Goal: Transaction & Acquisition: Purchase product/service

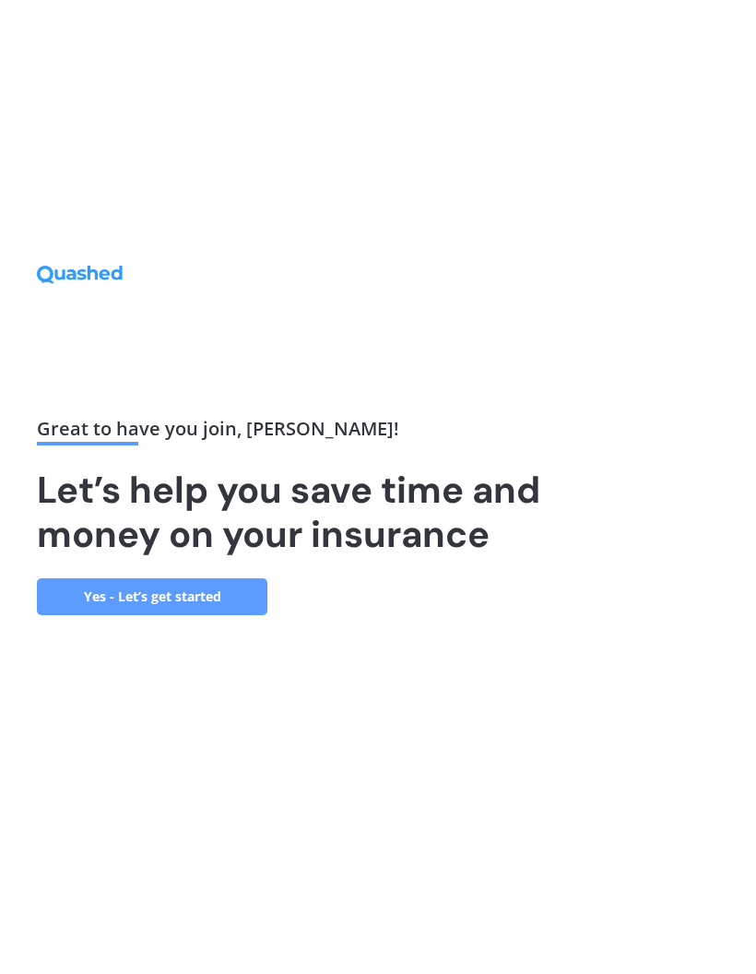
click at [166, 615] on link "Yes - Let’s get started" at bounding box center [152, 596] width 231 height 37
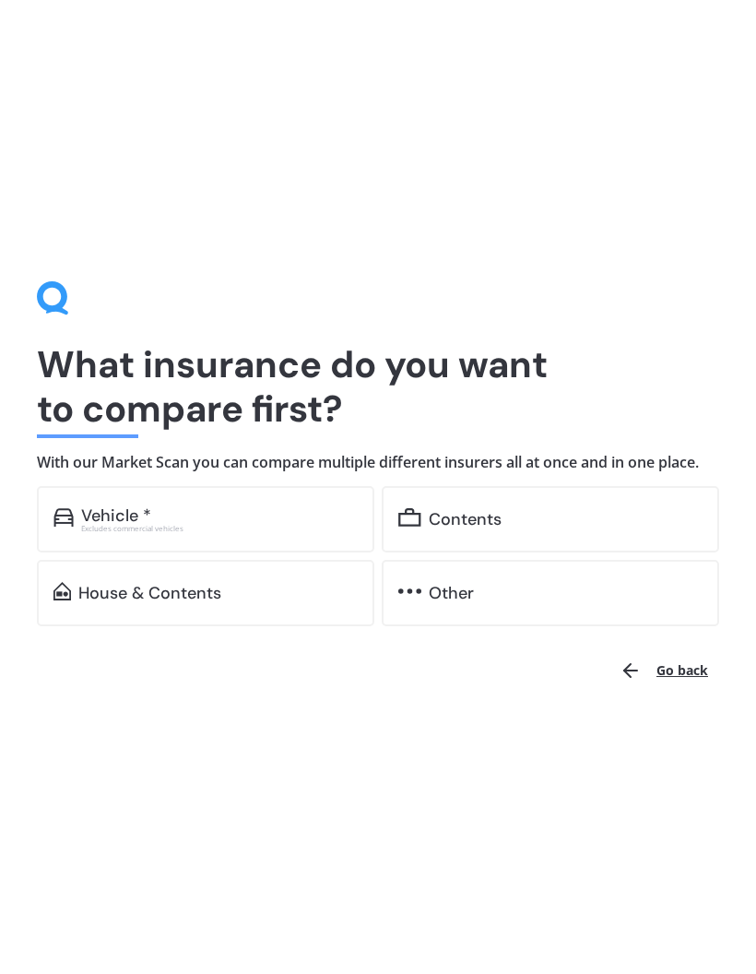
click at [483, 513] on div "Contents" at bounding box center [465, 519] width 73 height 18
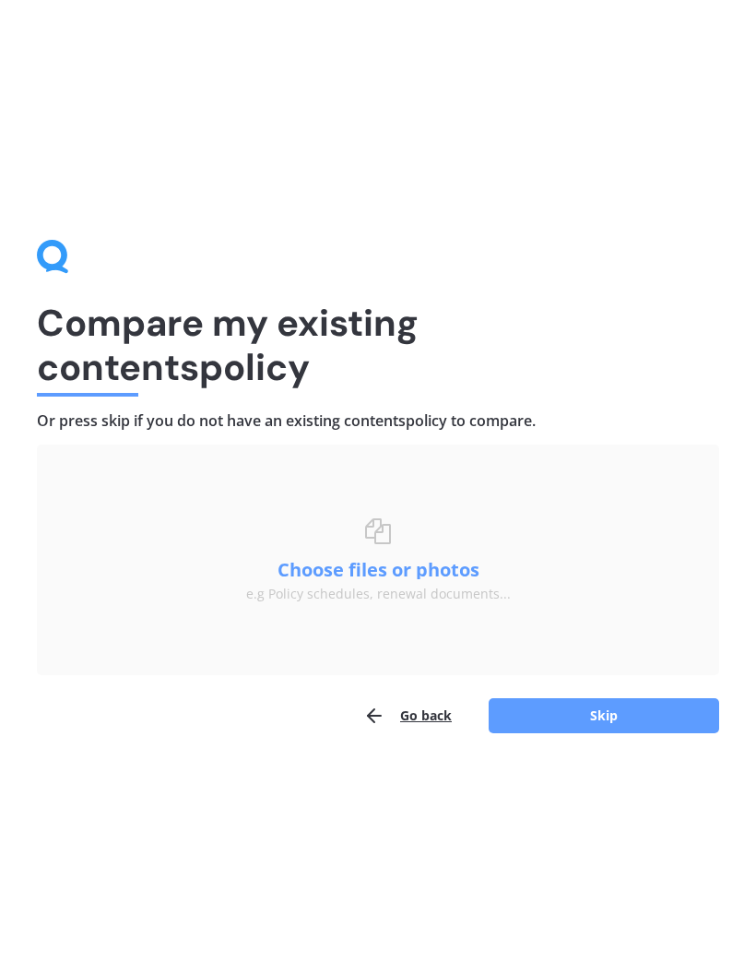
click at [608, 721] on button "Skip" at bounding box center [604, 715] width 231 height 35
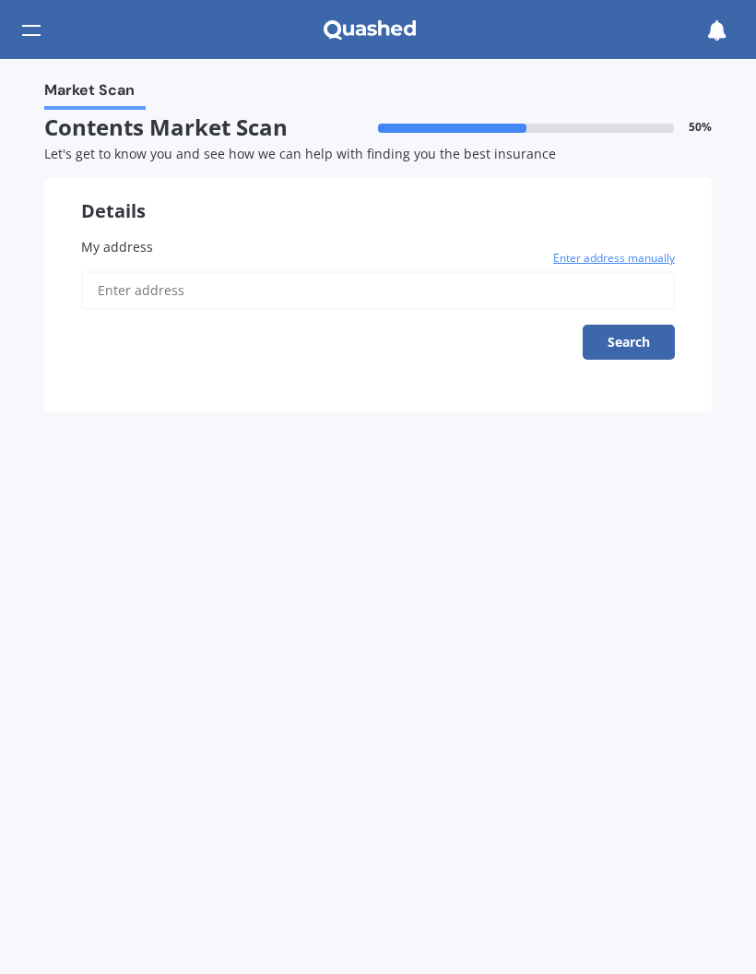
click at [111, 286] on input "My address" at bounding box center [378, 290] width 594 height 39
type input "[STREET_ADDRESS][PERSON_NAME]"
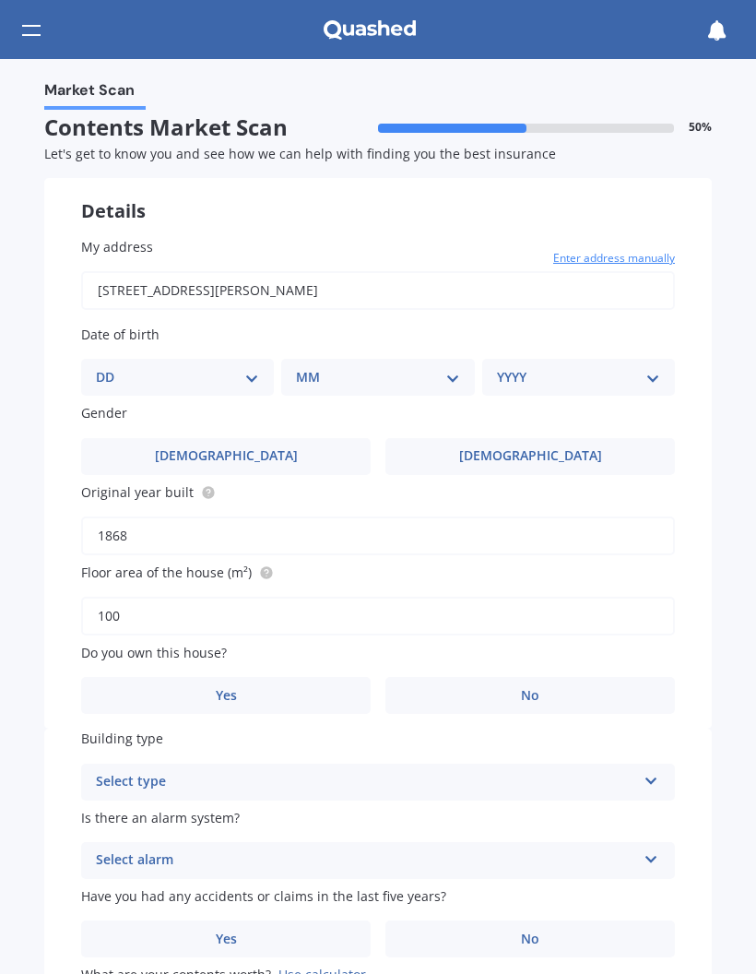
click at [419, 450] on label "[DEMOGRAPHIC_DATA]" at bounding box center [530, 456] width 290 height 37
click at [0, 0] on input "[DEMOGRAPHIC_DATA]" at bounding box center [0, 0] width 0 height 0
click at [121, 373] on select "DD 01 02 03 04 05 06 07 08 09 10 11 12 13 14 15 16 17 18 19 20 21 22 23 24 25 2…" at bounding box center [177, 377] width 163 height 20
select select "21"
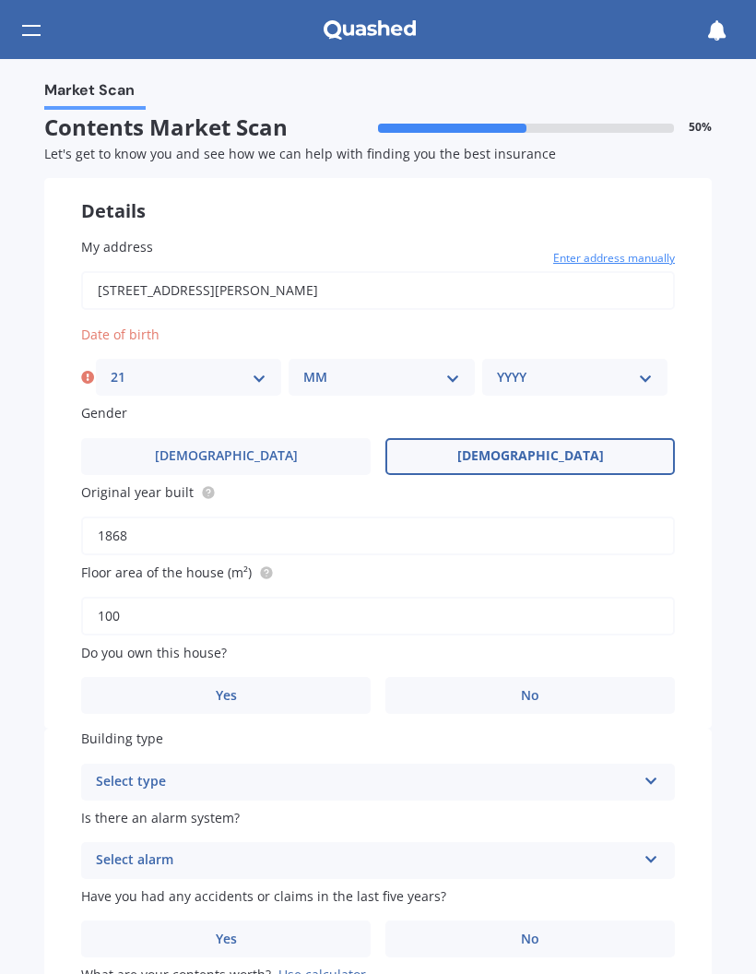
click at [453, 372] on select "MM 01 02 03 04 05 06 07 08 09 10 11 12" at bounding box center [381, 377] width 156 height 20
select select "06"
click at [613, 372] on select "YYYY 2009 2008 2007 2006 2005 2004 2003 2002 2001 2000 1999 1998 1997 1996 1995…" at bounding box center [575, 377] width 156 height 20
select select "1955"
click at [459, 685] on label "No" at bounding box center [530, 695] width 290 height 37
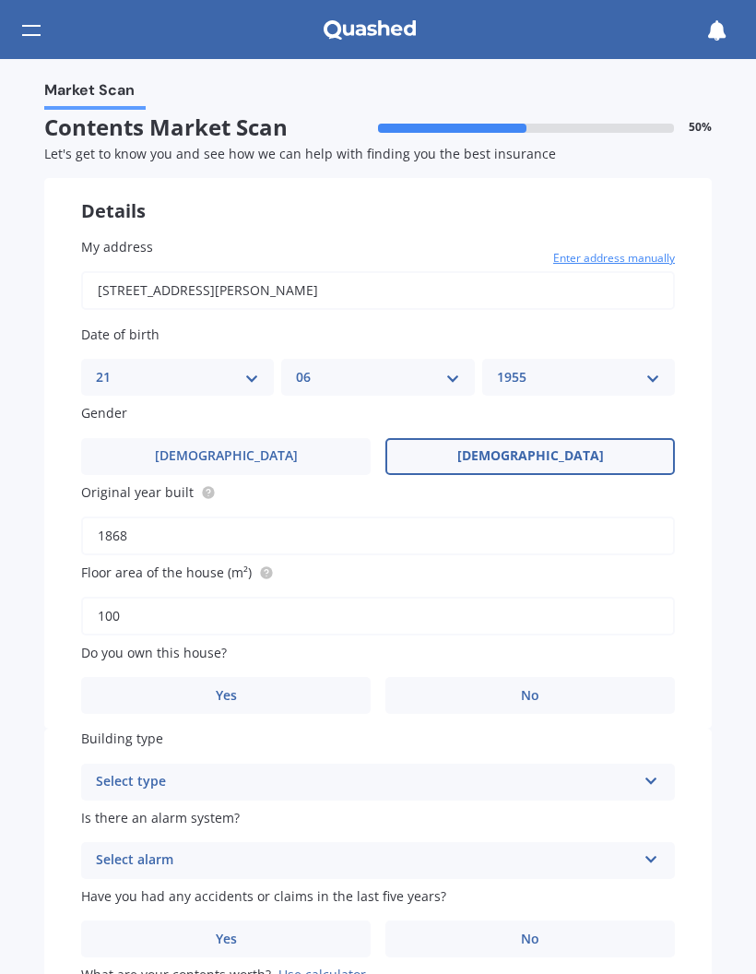
click at [0, 0] on input "No" at bounding box center [0, 0] width 0 height 0
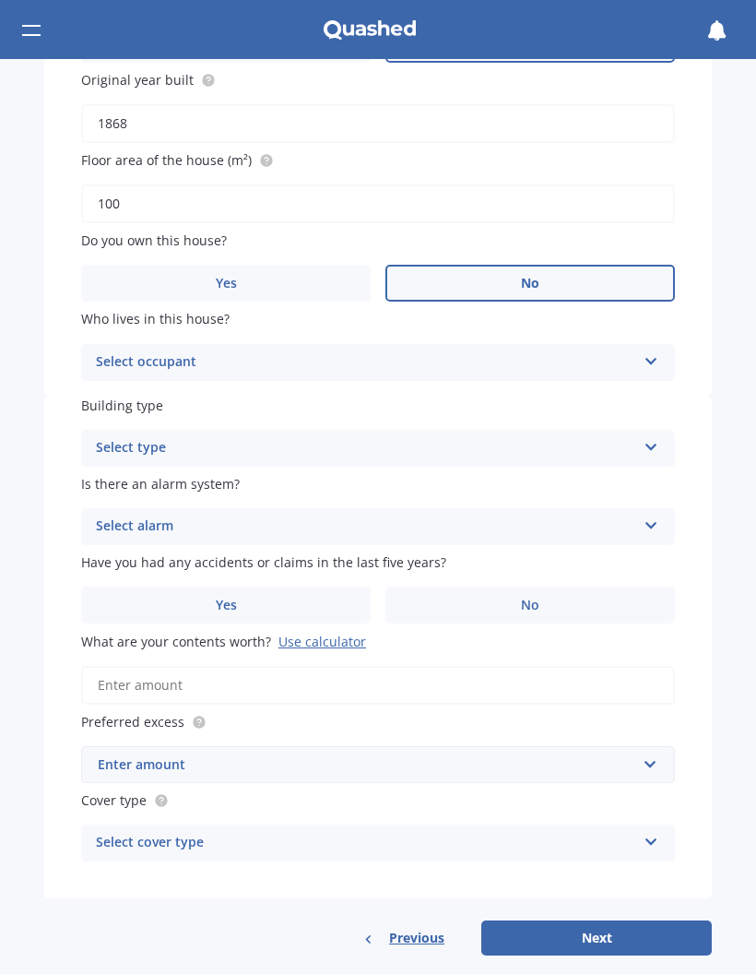
scroll to position [411, 0]
click at [650, 357] on icon at bounding box center [652, 358] width 16 height 13
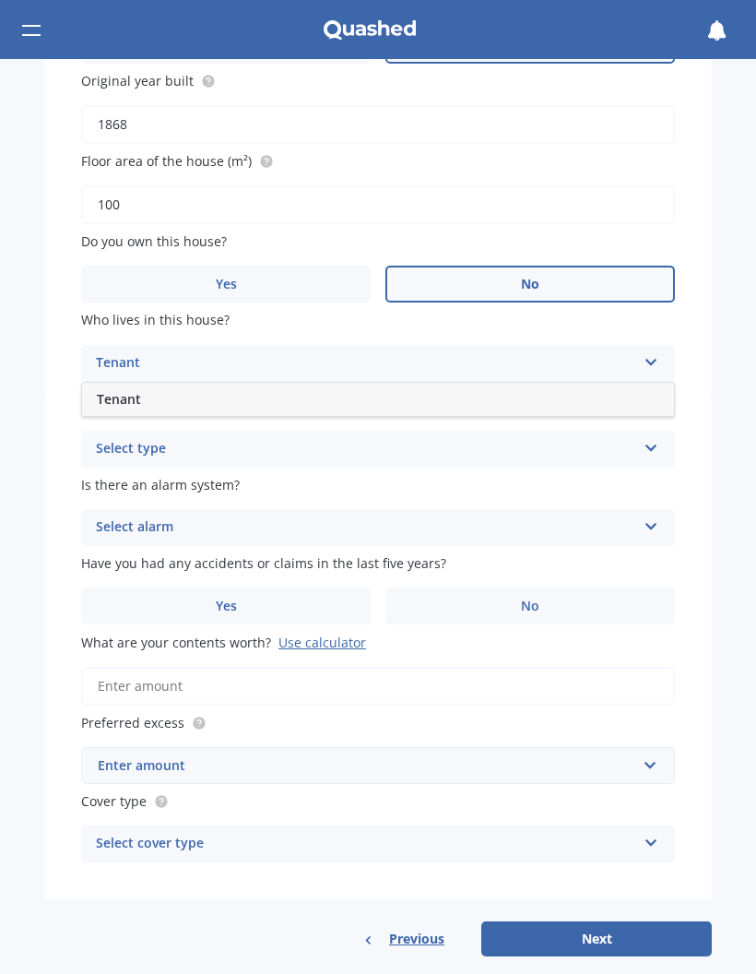
click at [173, 390] on div "Tenant" at bounding box center [378, 399] width 592 height 33
click at [647, 439] on icon at bounding box center [652, 444] width 16 height 13
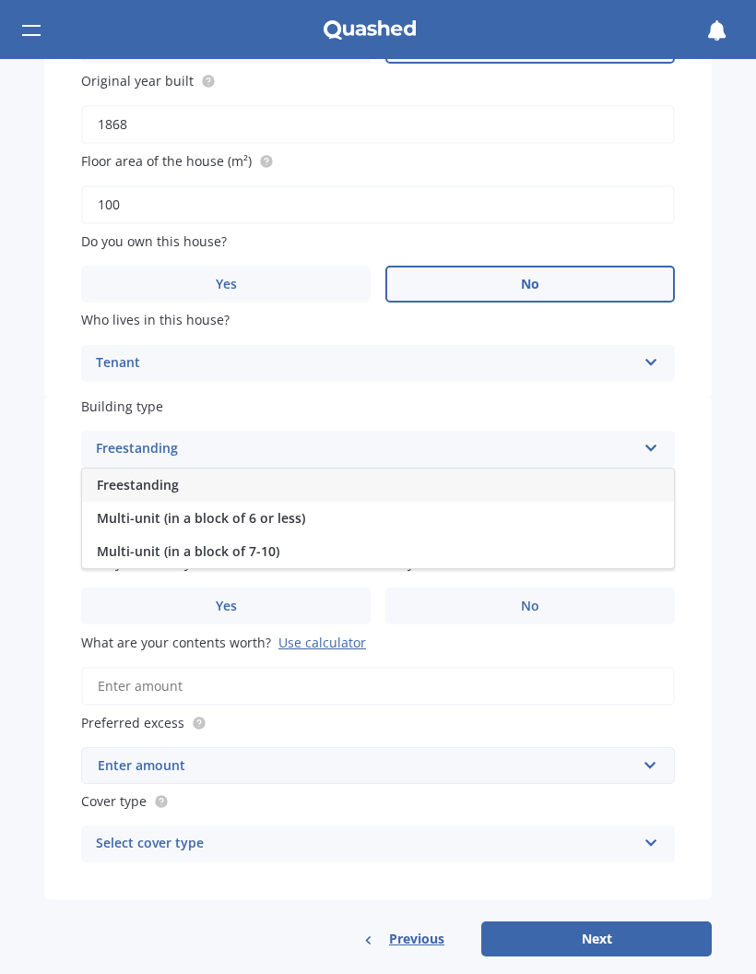
click at [195, 472] on div "Freestanding" at bounding box center [378, 484] width 592 height 33
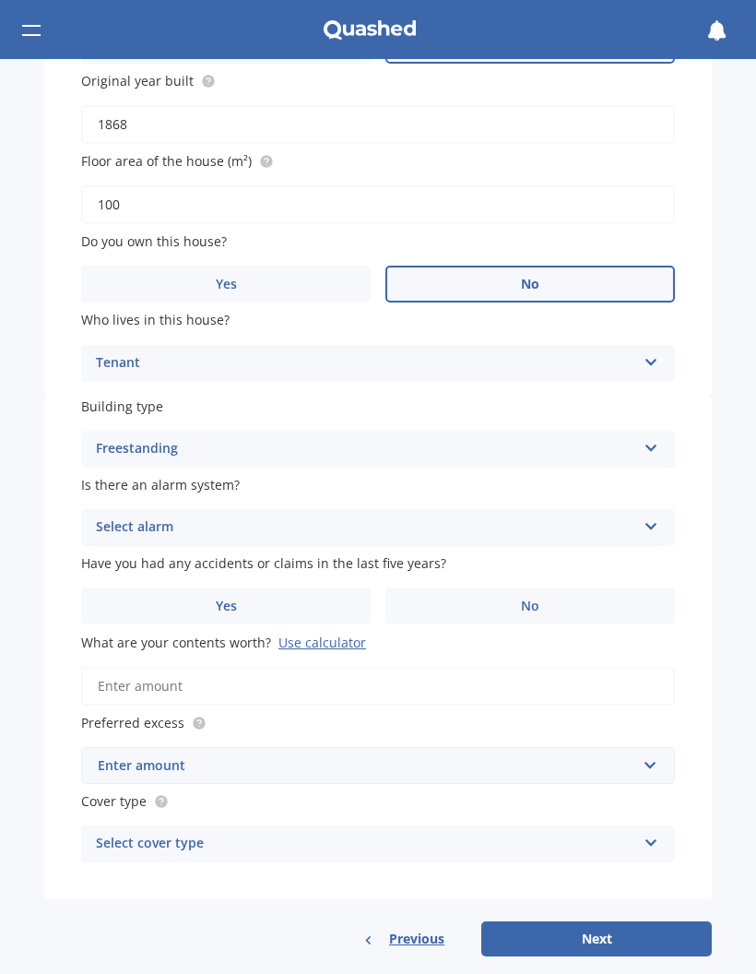
click at [536, 598] on span "No" at bounding box center [530, 606] width 18 height 16
click at [0, 0] on input "No" at bounding box center [0, 0] width 0 height 0
click at [330, 634] on div "Use calculator" at bounding box center [322, 643] width 88 height 18
click at [330, 667] on input "What are your contents worth? Use calculator" at bounding box center [378, 686] width 594 height 39
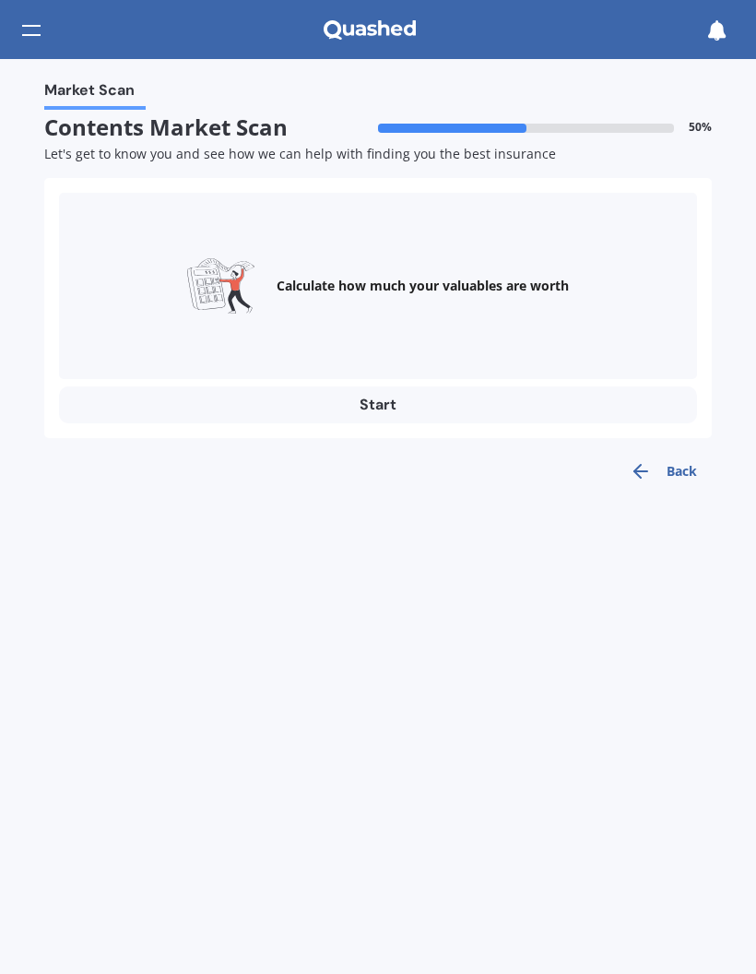
click at [381, 399] on button "Start" at bounding box center [378, 404] width 638 height 37
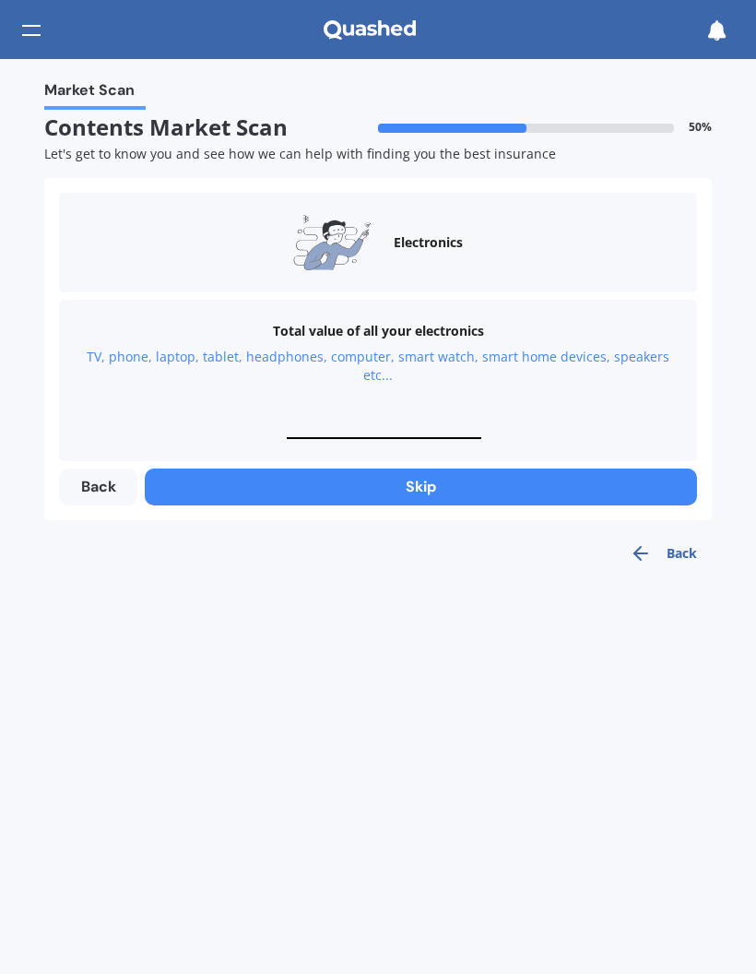
click at [317, 432] on input "text" at bounding box center [384, 430] width 195 height 18
type input "$5,000"
click at [431, 487] on button "Next" at bounding box center [421, 486] width 552 height 37
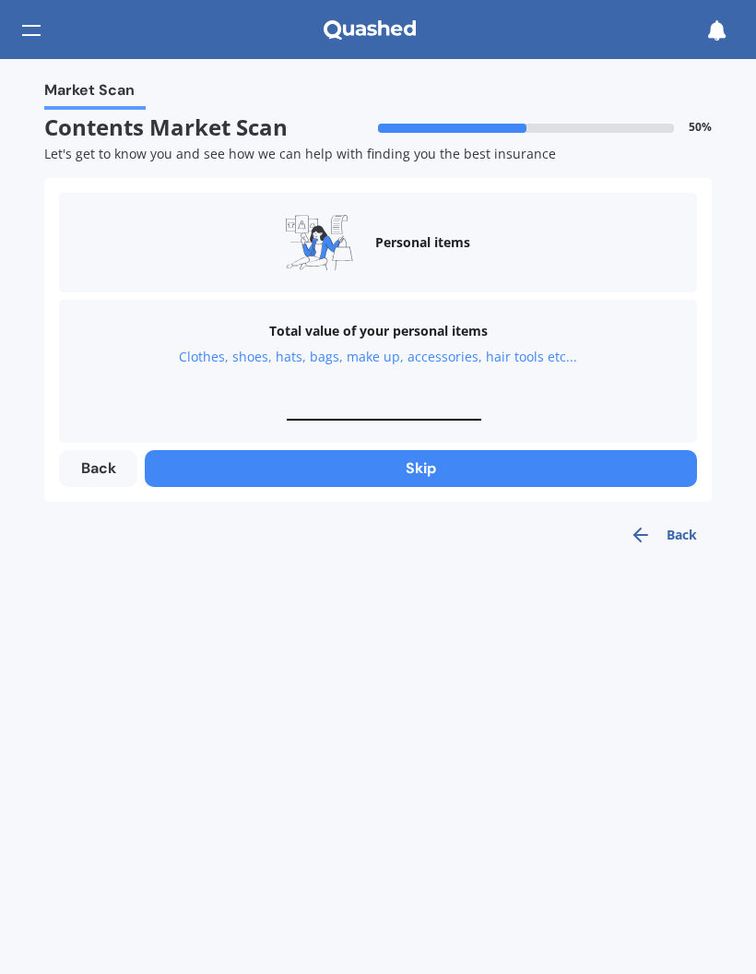
click at [314, 411] on input "text" at bounding box center [384, 412] width 195 height 18
type input "$2,000"
click at [424, 467] on button "Next" at bounding box center [421, 468] width 552 height 37
click at [341, 414] on input "text" at bounding box center [384, 412] width 195 height 18
type input "$2,000"
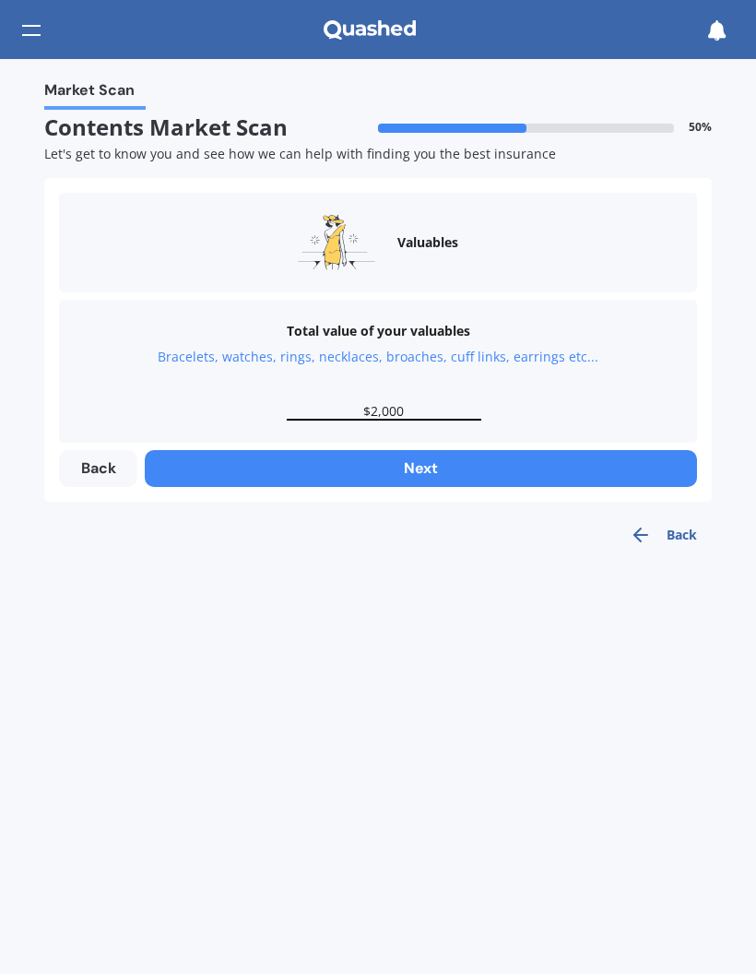
click at [422, 465] on button "Next" at bounding box center [421, 468] width 552 height 37
click at [329, 411] on input "text" at bounding box center [384, 412] width 195 height 18
type input "$3,000"
click at [426, 468] on button "Next" at bounding box center [421, 468] width 552 height 37
click at [343, 412] on input "text" at bounding box center [384, 412] width 195 height 18
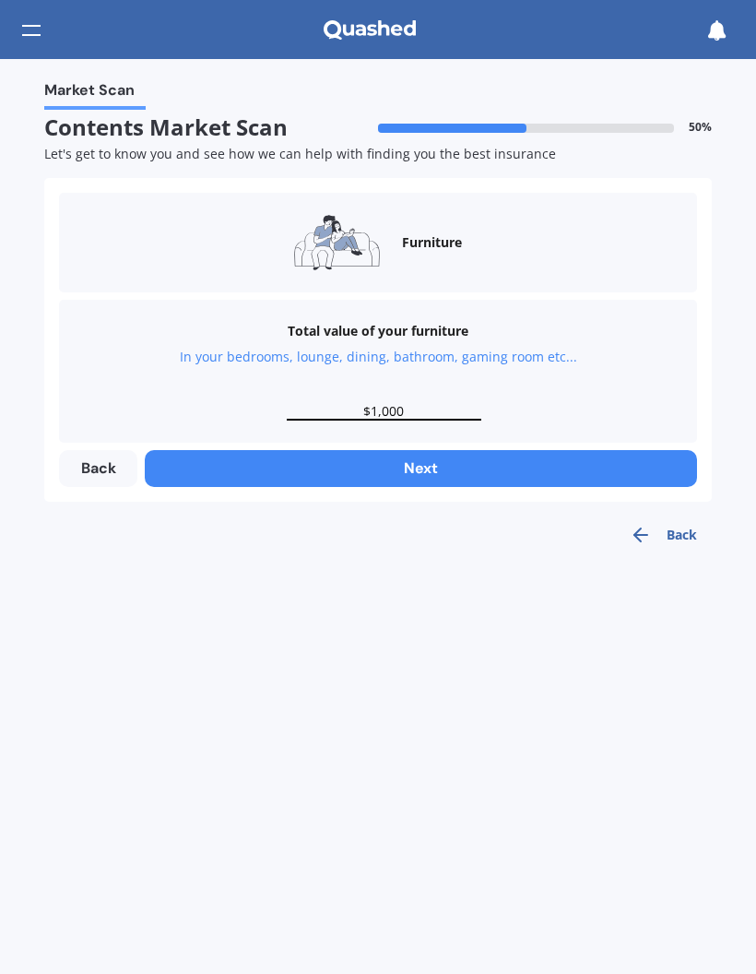
type input "$10,000"
click at [432, 461] on button "Next" at bounding box center [421, 468] width 552 height 37
click at [331, 406] on input "text" at bounding box center [384, 412] width 195 height 18
type input "$2"
type input "$4,000"
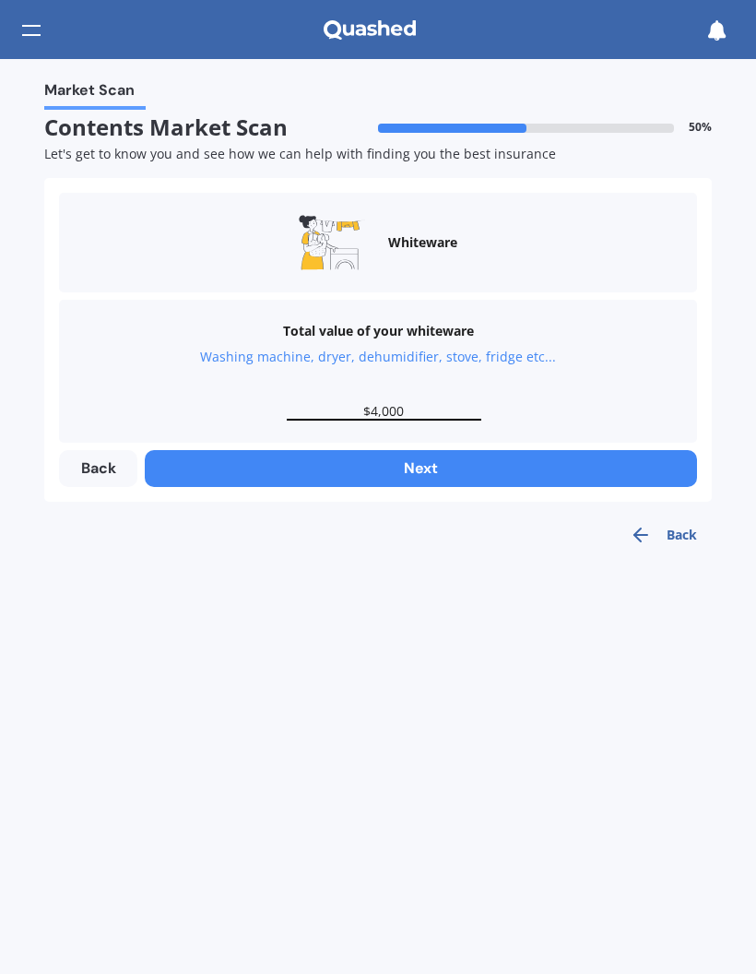
click at [426, 471] on button "Next" at bounding box center [421, 468] width 552 height 37
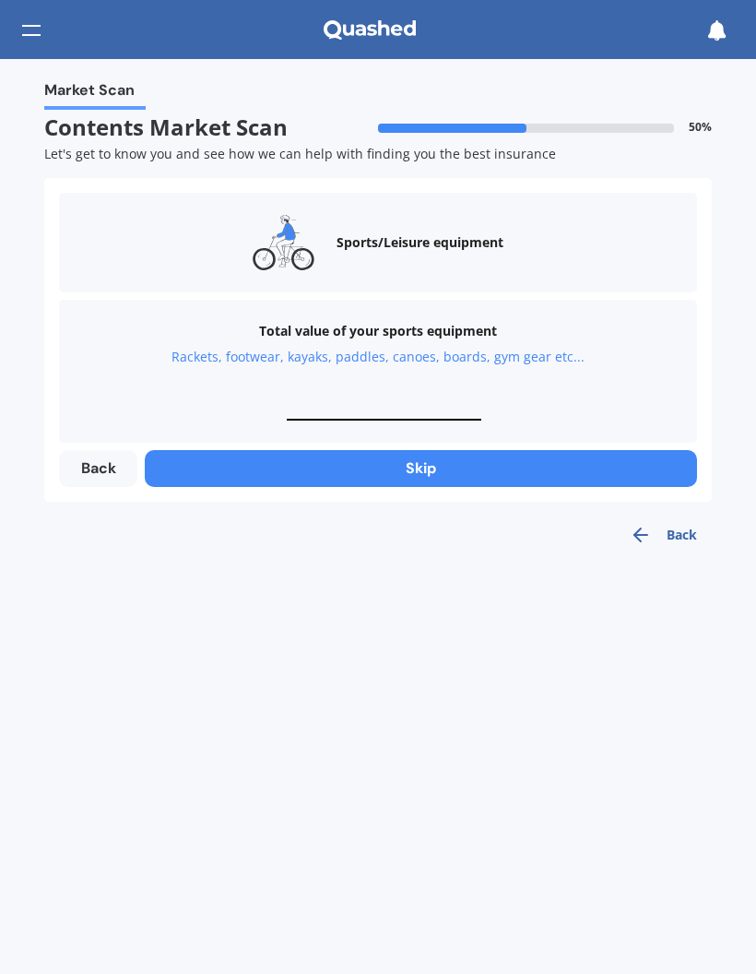
click at [367, 417] on input "text" at bounding box center [384, 412] width 195 height 18
click at [369, 420] on div "Total value of your sports equipment Rackets, footwear, kayaks, paddles, canoes…" at bounding box center [378, 371] width 638 height 143
click at [371, 417] on input "text" at bounding box center [384, 412] width 195 height 18
type input "$200"
click at [425, 467] on button "Next" at bounding box center [421, 468] width 552 height 37
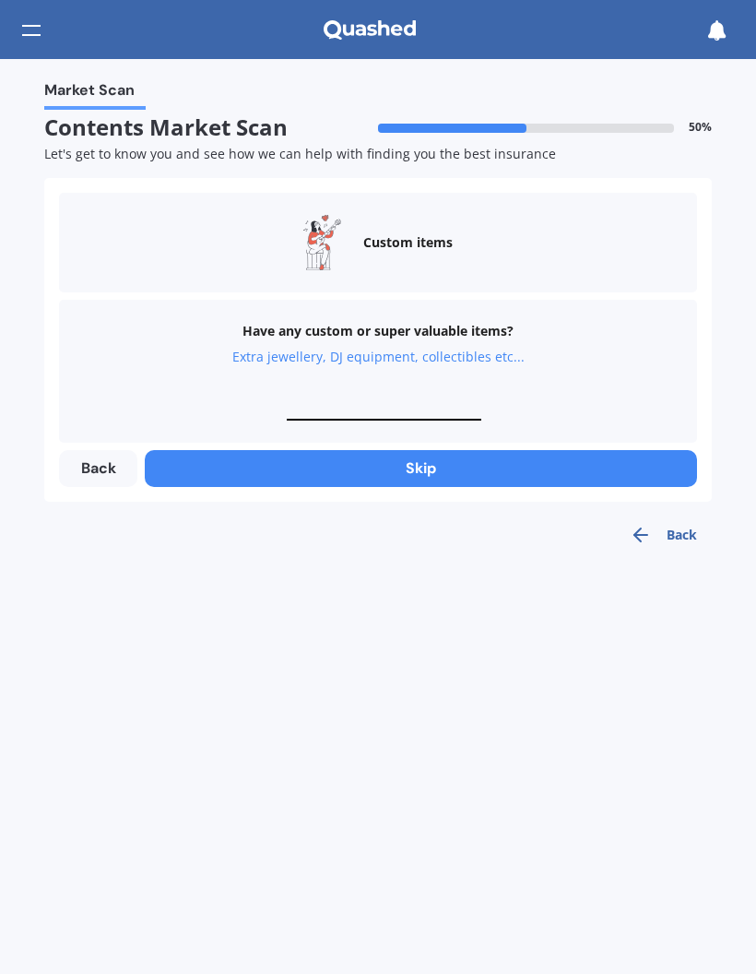
click at [427, 470] on button "Skip" at bounding box center [421, 468] width 552 height 37
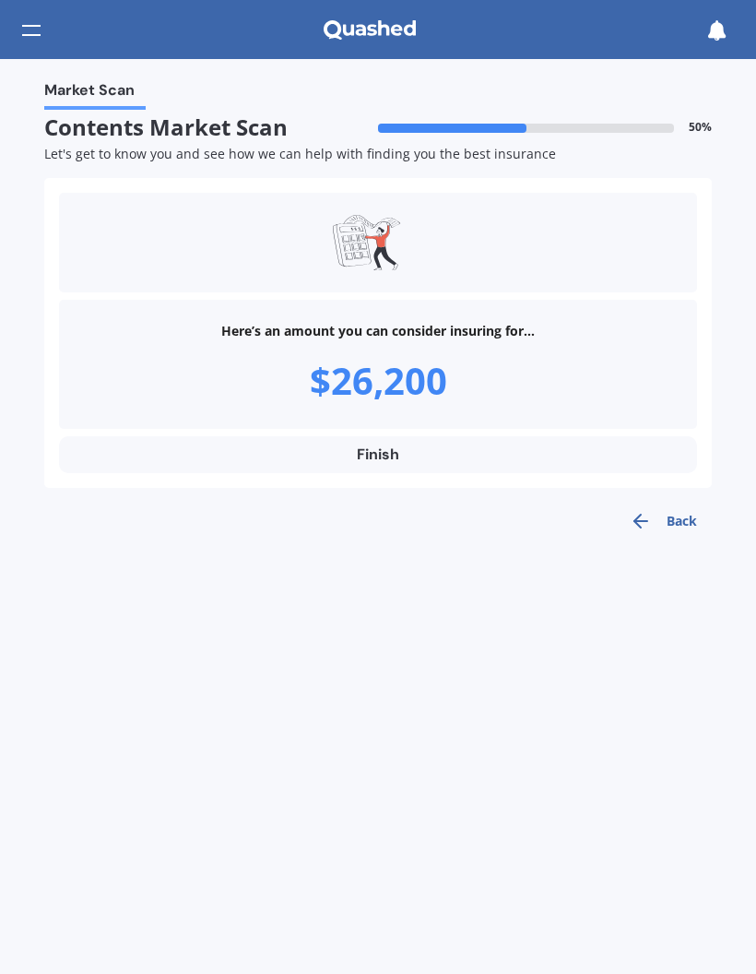
click at [385, 449] on button "Finish" at bounding box center [378, 454] width 638 height 37
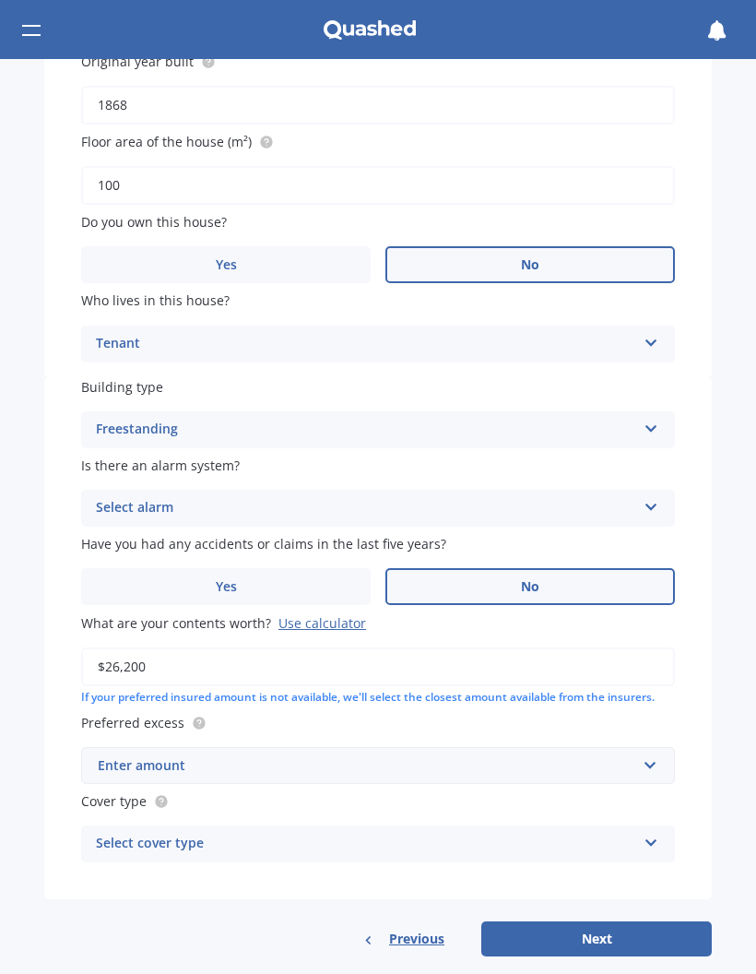
scroll to position [430, 0]
click at [114, 883] on div "Building type Freestanding Freestanding Multi-unit (in a block of 6 or less) Mu…" at bounding box center [378, 667] width 668 height 579
click at [160, 648] on input "$26,200" at bounding box center [378, 667] width 594 height 39
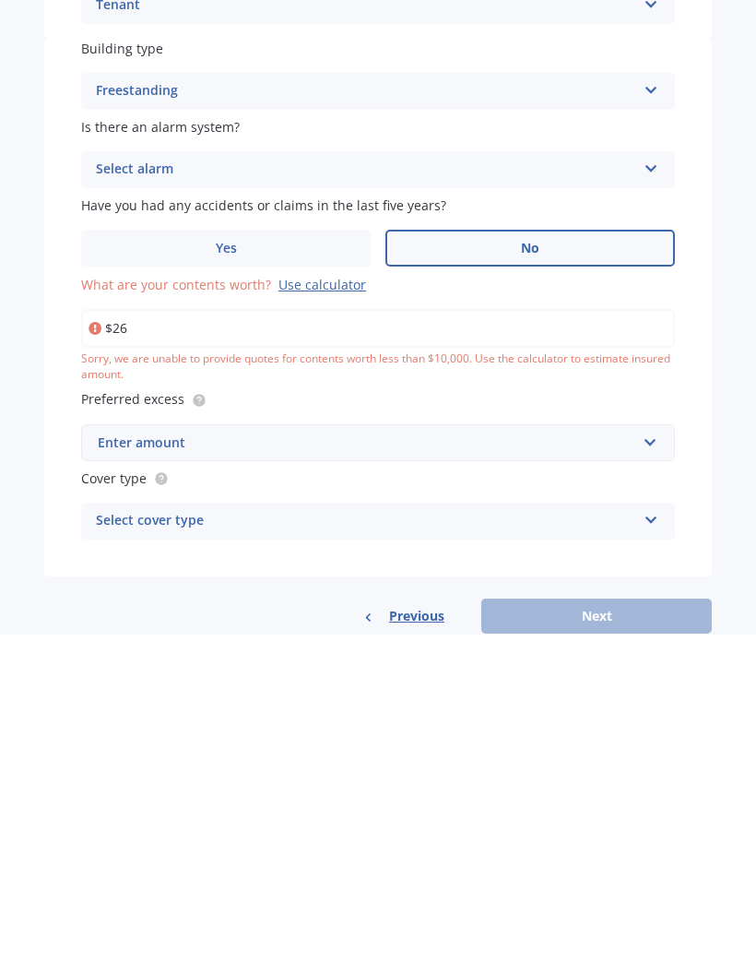
type input "$2"
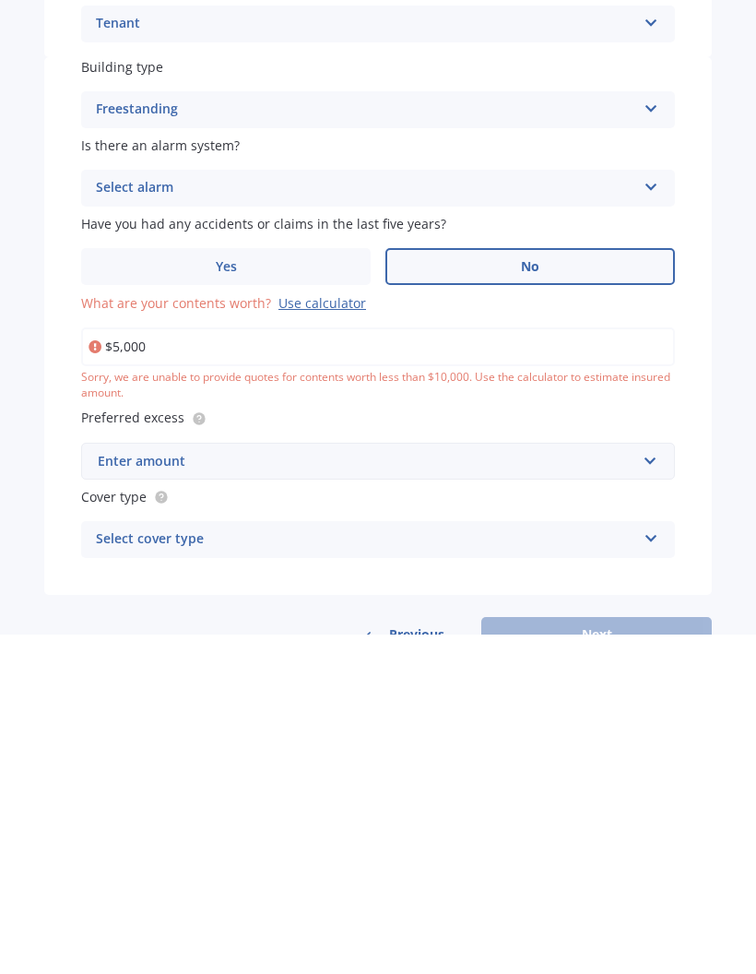
type input "$50,000"
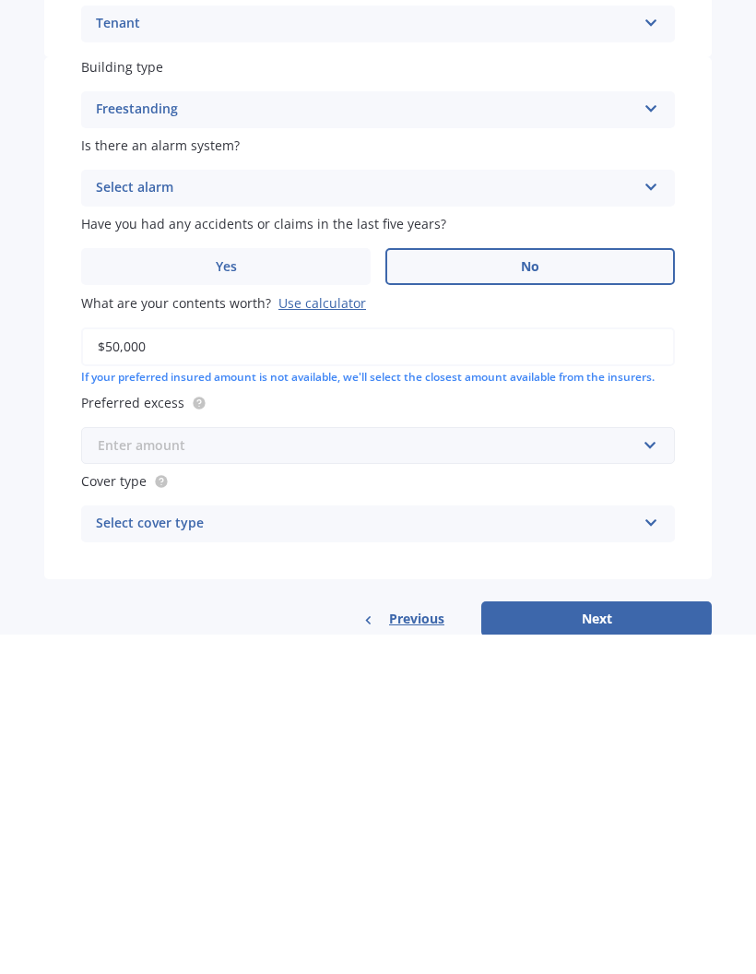
click at [654, 767] on input "text" at bounding box center [371, 784] width 577 height 35
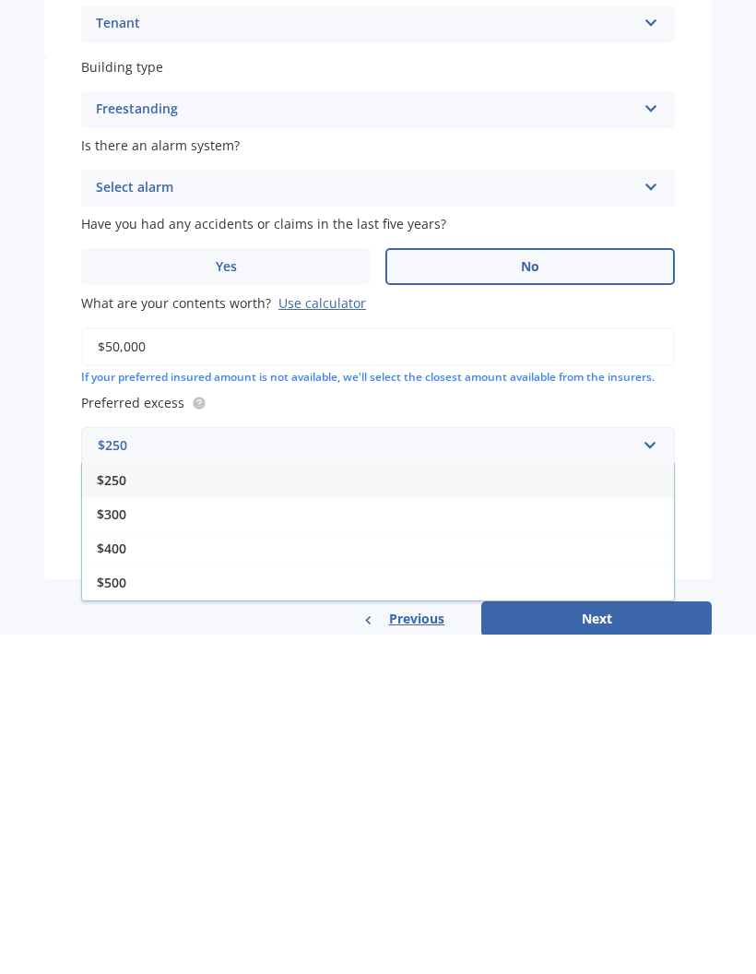
click at [112, 802] on div "$250" at bounding box center [378, 819] width 592 height 34
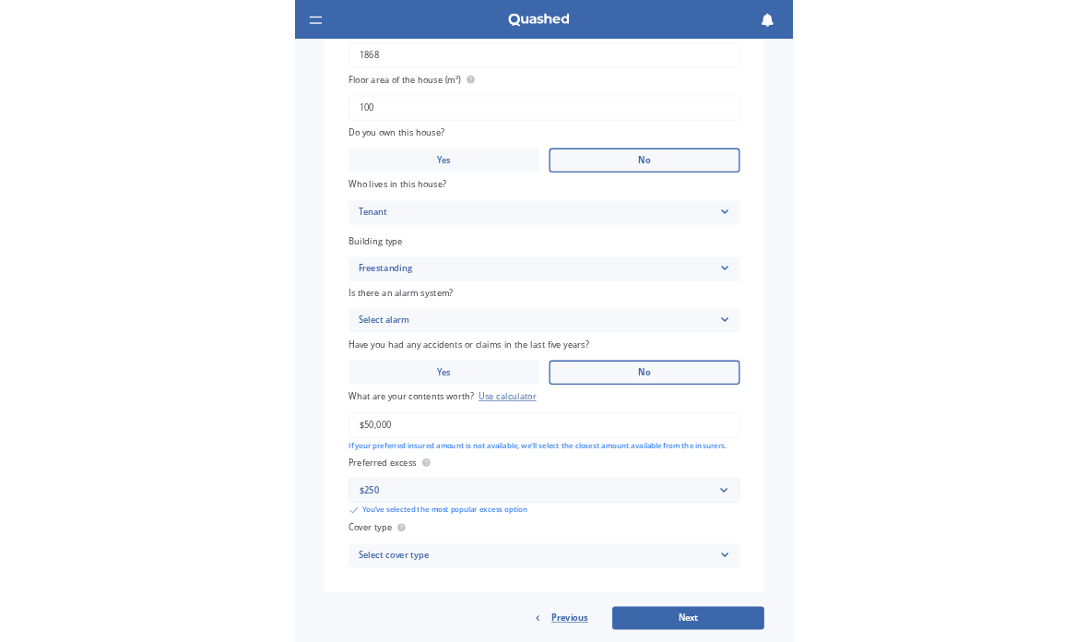
scroll to position [450, 0]
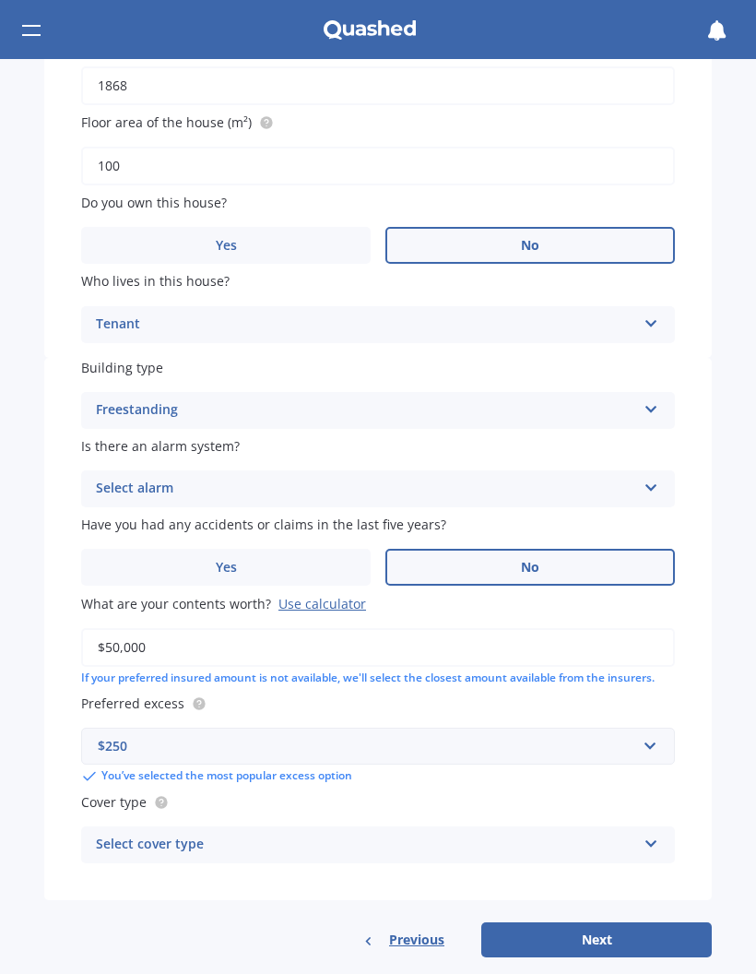
click at [658, 834] on icon at bounding box center [652, 840] width 16 height 13
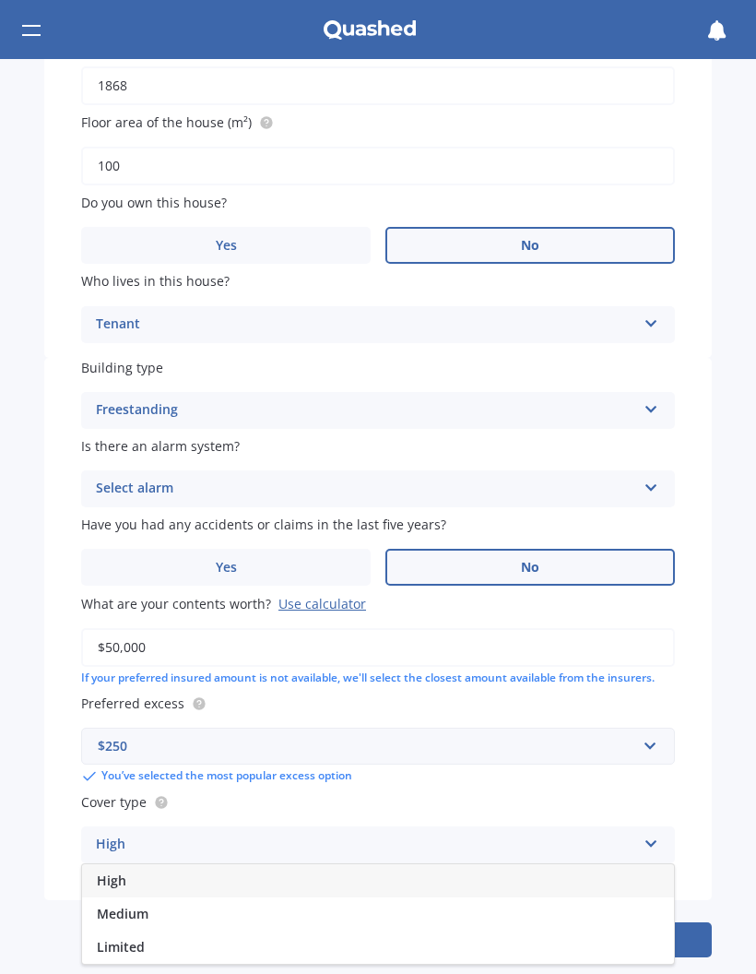
click at [115, 905] on span "Medium" at bounding box center [123, 914] width 52 height 18
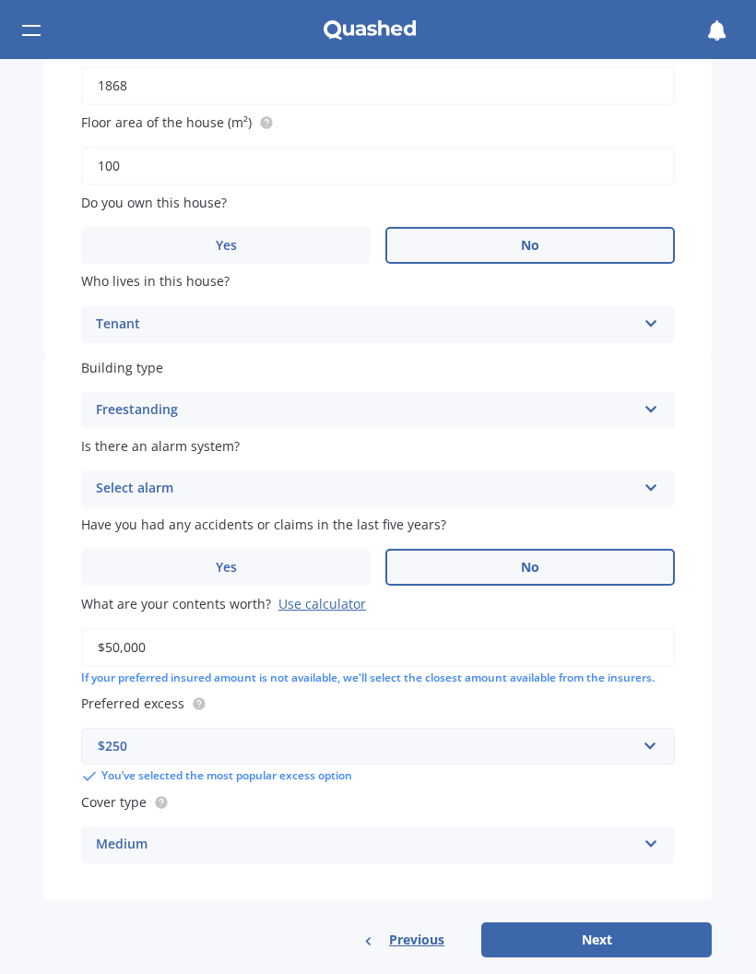
click at [608, 924] on button "Next" at bounding box center [596, 939] width 231 height 35
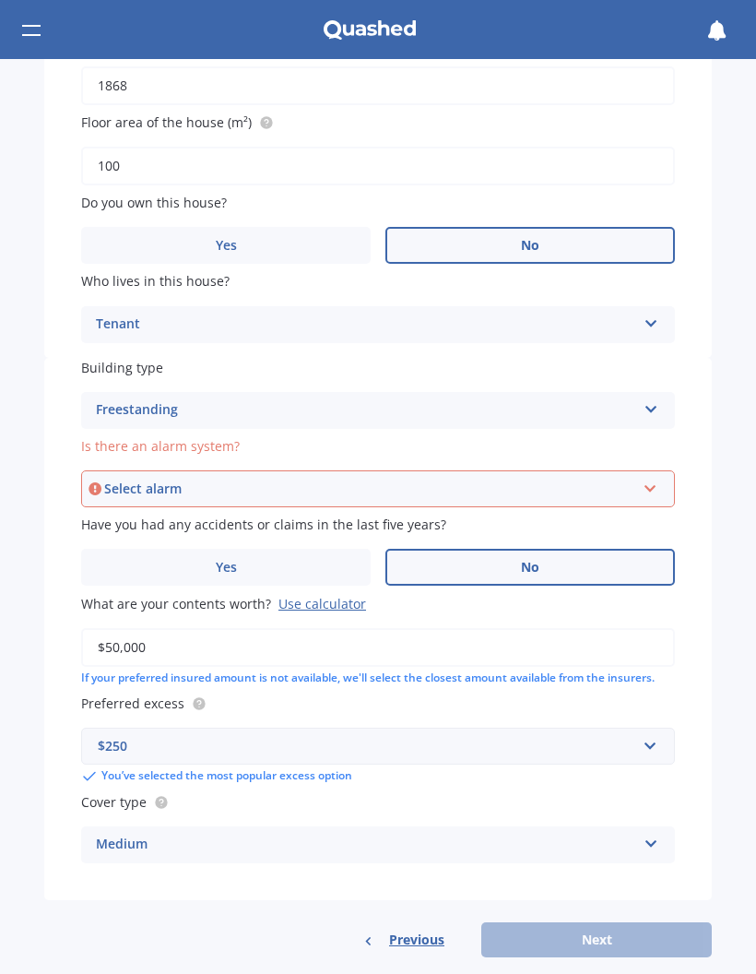
click at [600, 922] on div "Previous Next" at bounding box center [378, 939] width 668 height 35
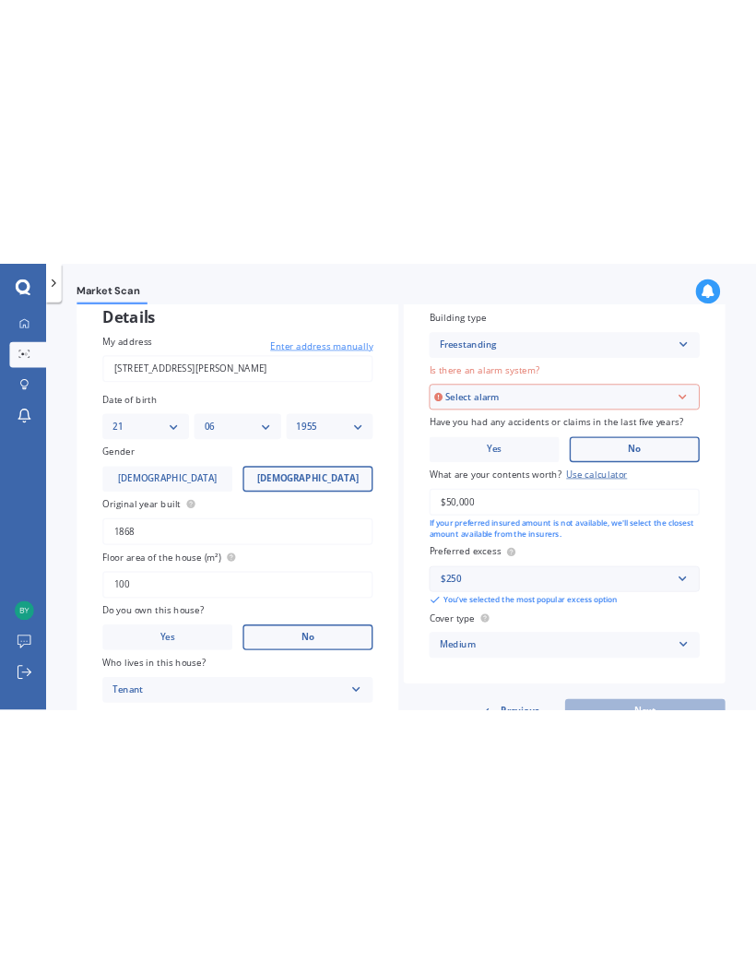
scroll to position [105, 0]
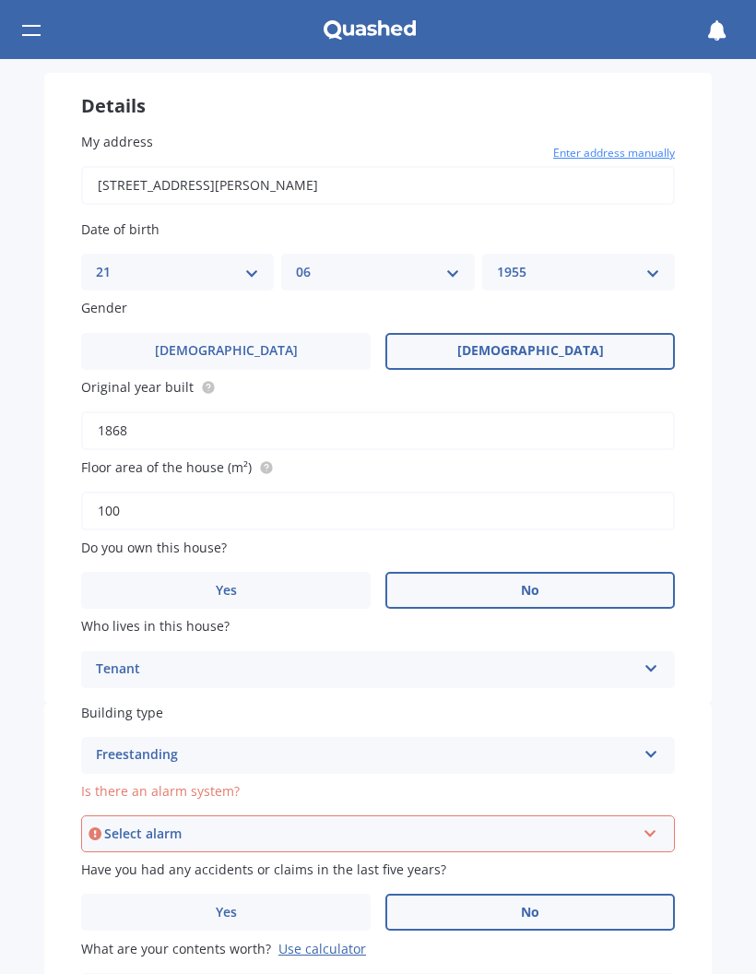
click at [654, 823] on icon at bounding box center [651, 829] width 16 height 13
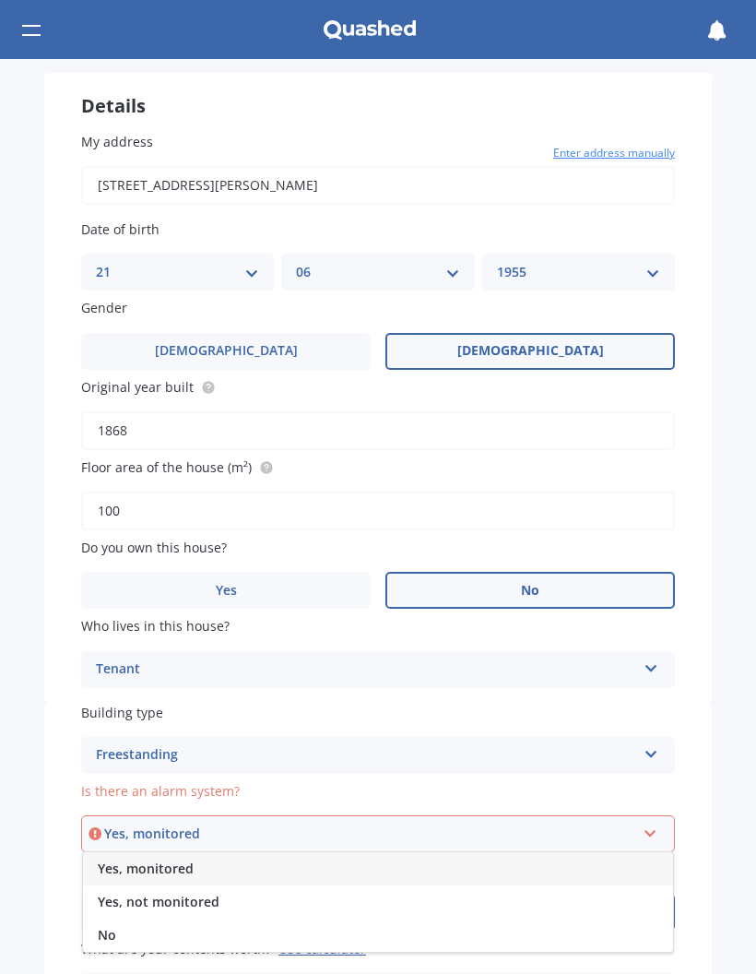
click at [106, 926] on span "No" at bounding box center [107, 935] width 18 height 18
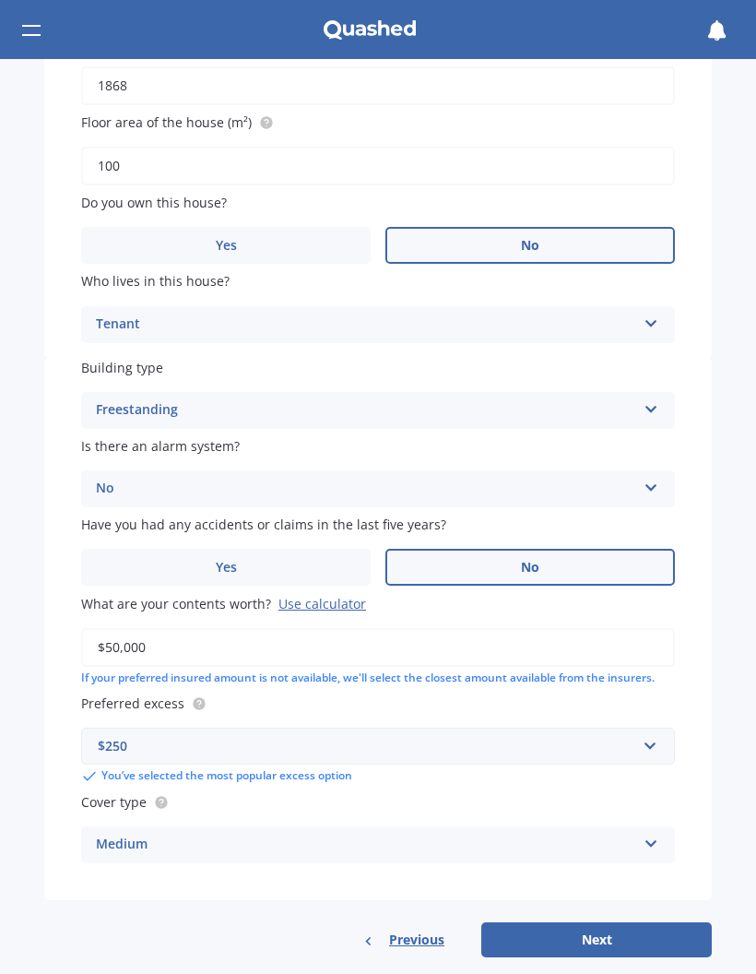
scroll to position [450, 0]
click at [604, 922] on button "Next" at bounding box center [596, 939] width 231 height 35
select select "21"
select select "06"
select select "1955"
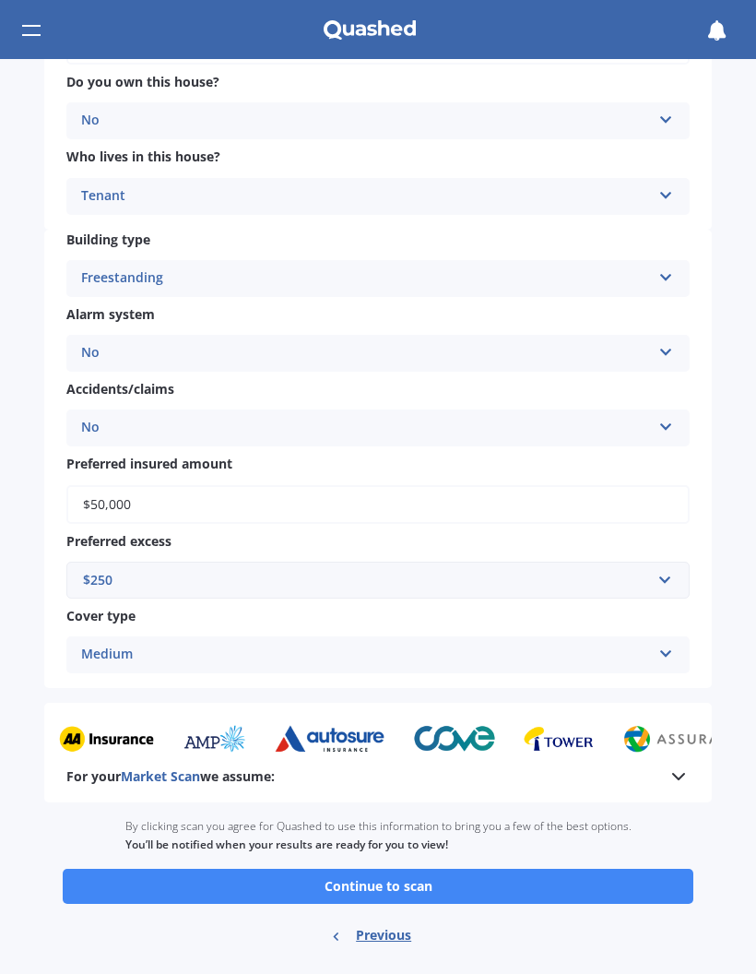
scroll to position [527, 0]
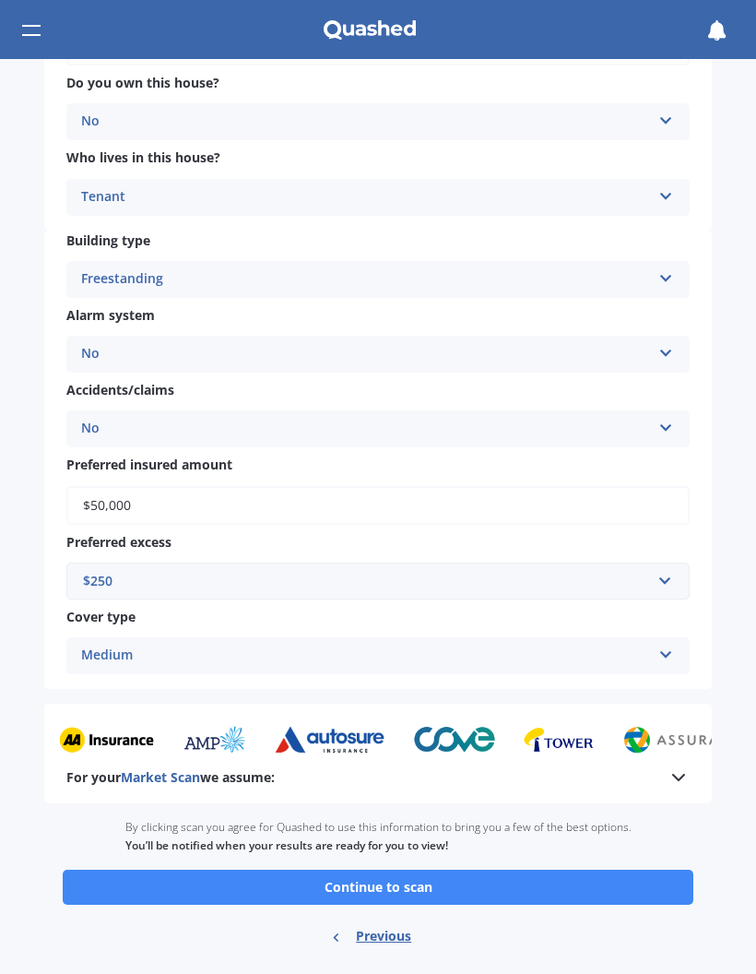
click at [148, 486] on input "$50,000" at bounding box center [377, 505] width 623 height 39
type input "$5"
type input "$80,000"
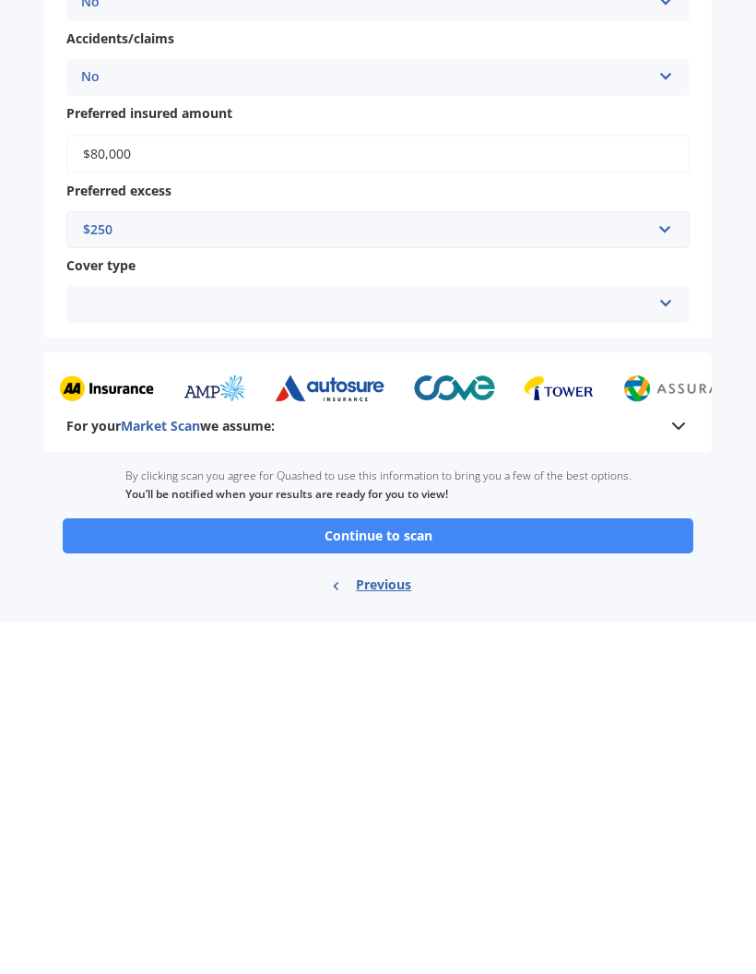
click at [374, 870] on button "Continue to scan" at bounding box center [378, 887] width 631 height 35
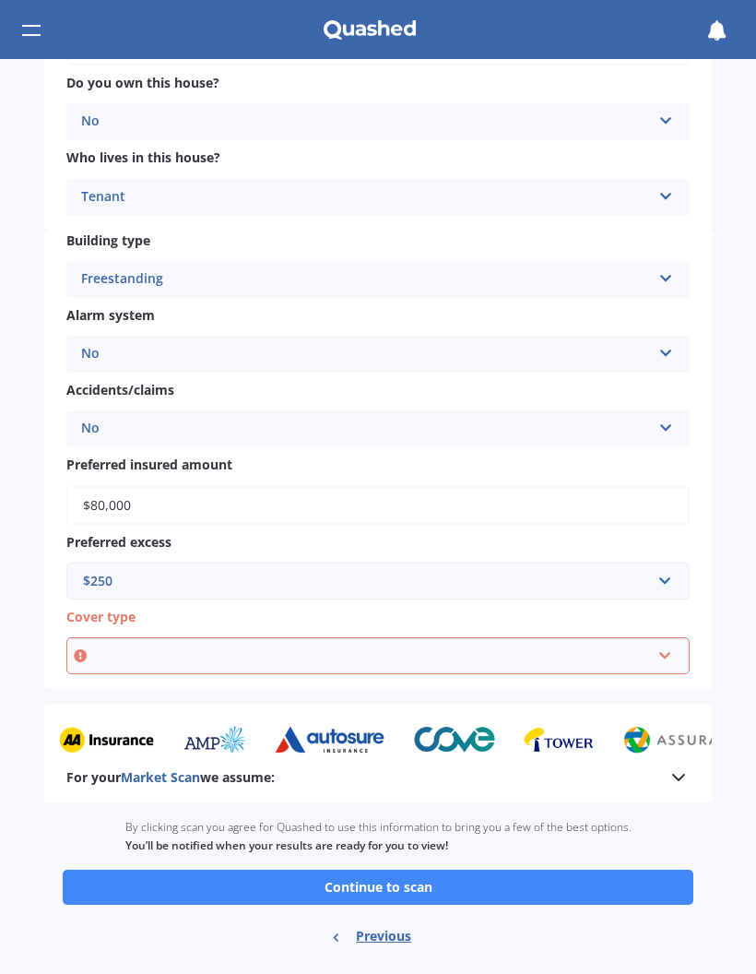
click at [671, 646] on icon at bounding box center [665, 652] width 16 height 13
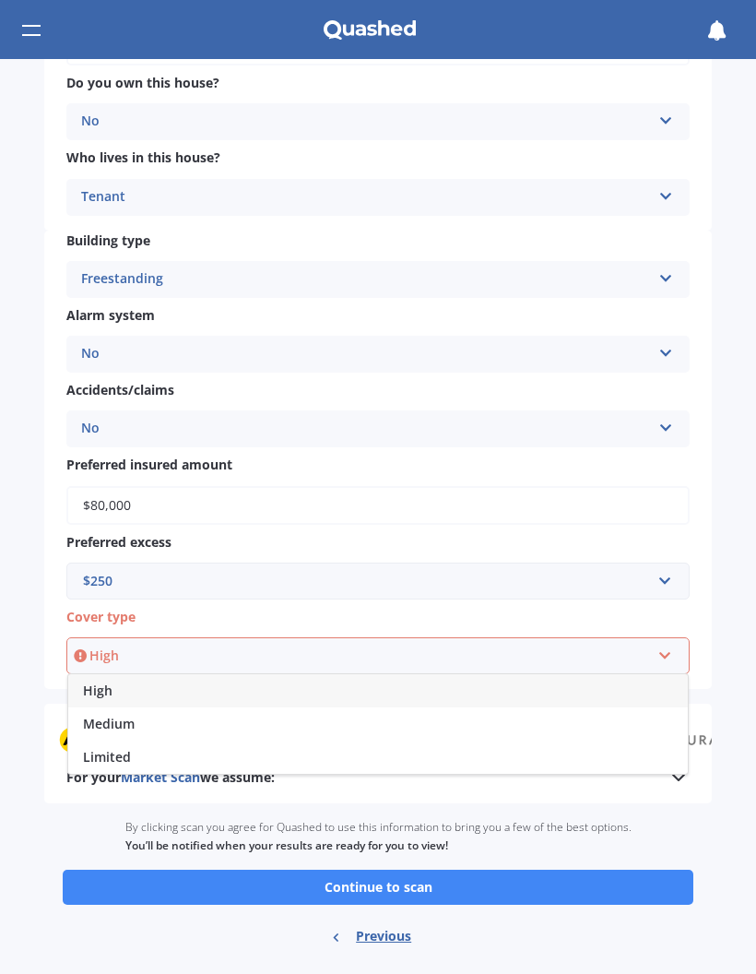
click at [101, 681] on span "High" at bounding box center [98, 690] width 30 height 18
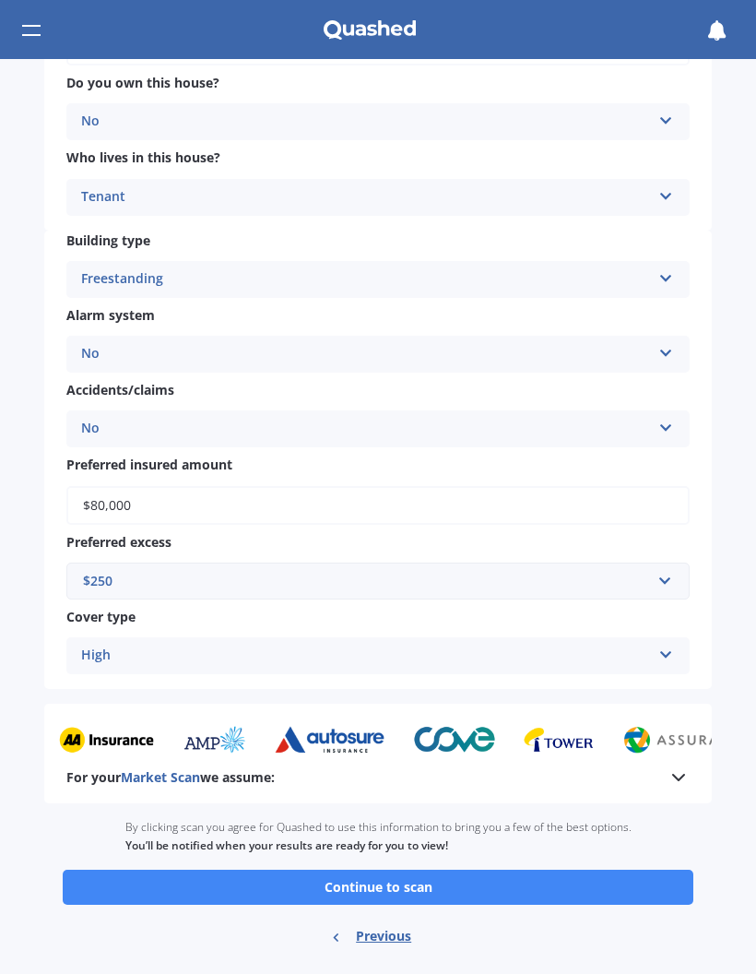
click at [379, 870] on button "Continue to scan" at bounding box center [378, 887] width 631 height 35
